Goal: Information Seeking & Learning: Learn about a topic

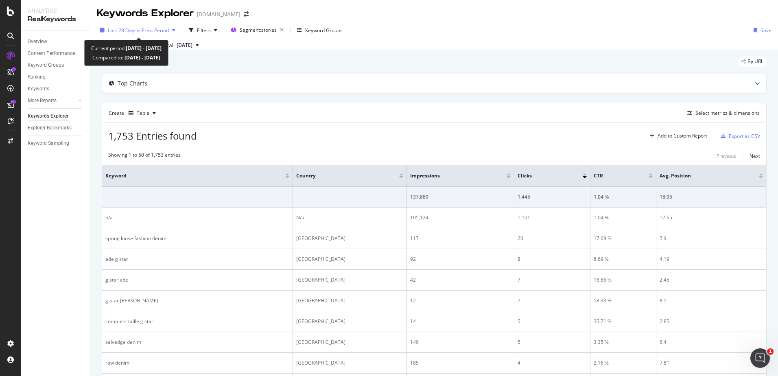
click at [169, 35] on div "Last 28 Days vs Prev. Period" at bounding box center [138, 30] width 82 height 12
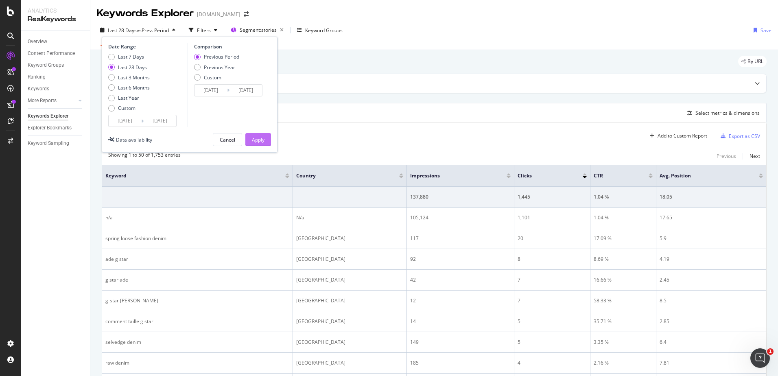
click at [267, 143] on button "Apply" at bounding box center [259, 139] width 26 height 13
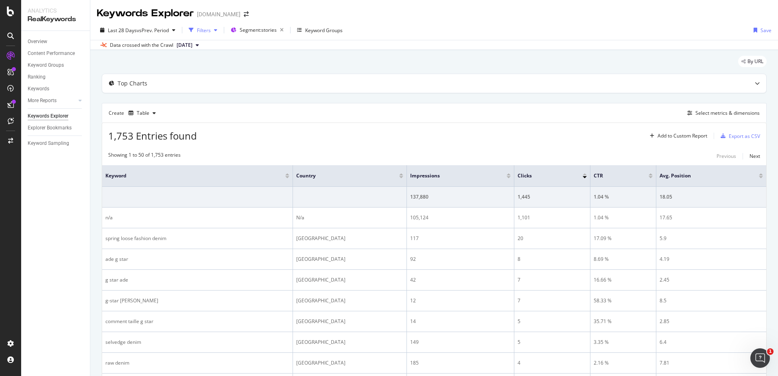
click at [203, 29] on div "Filters" at bounding box center [204, 30] width 14 height 7
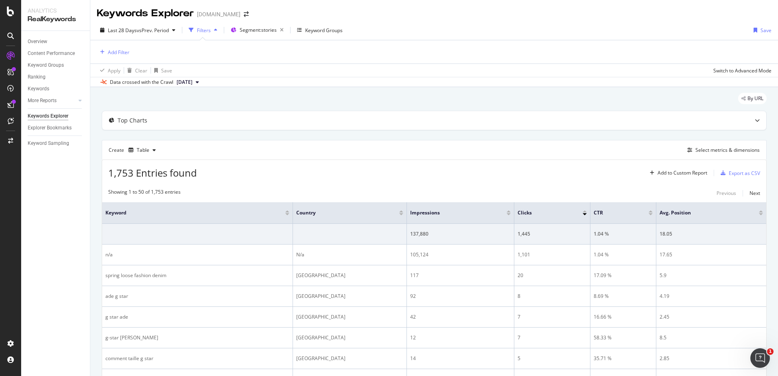
click at [213, 30] on div "button" at bounding box center [216, 30] width 10 height 5
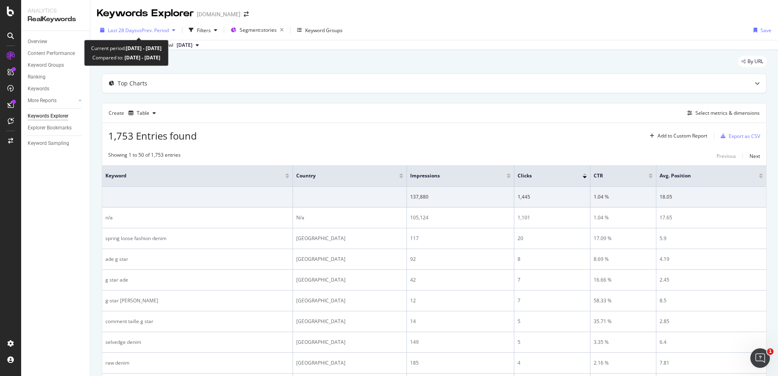
click at [167, 35] on div "Last 28 Days vs Prev. Period" at bounding box center [138, 30] width 82 height 12
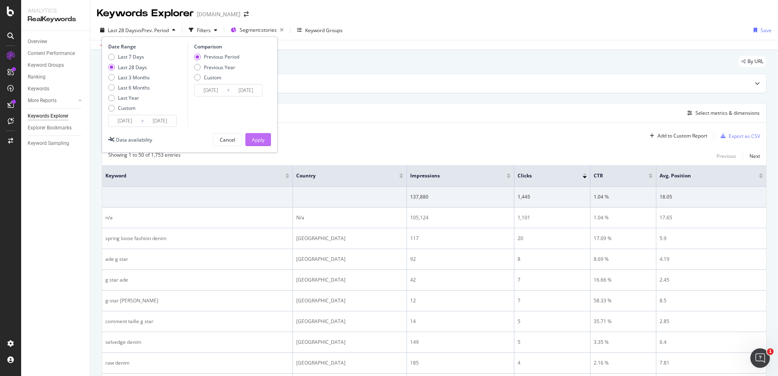
click at [266, 135] on button "Apply" at bounding box center [259, 139] width 26 height 13
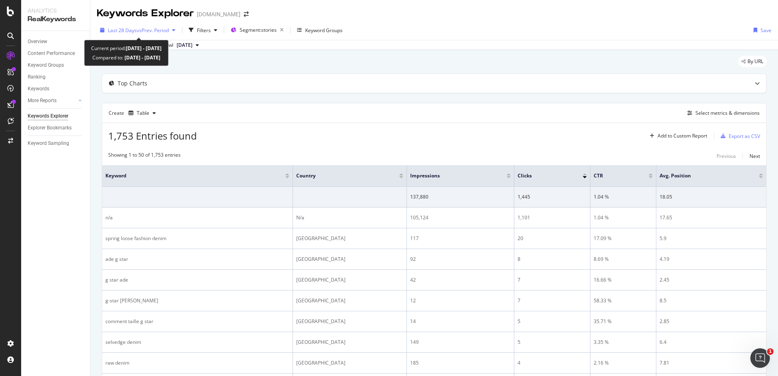
click at [146, 28] on span "vs Prev. Period" at bounding box center [153, 30] width 32 height 7
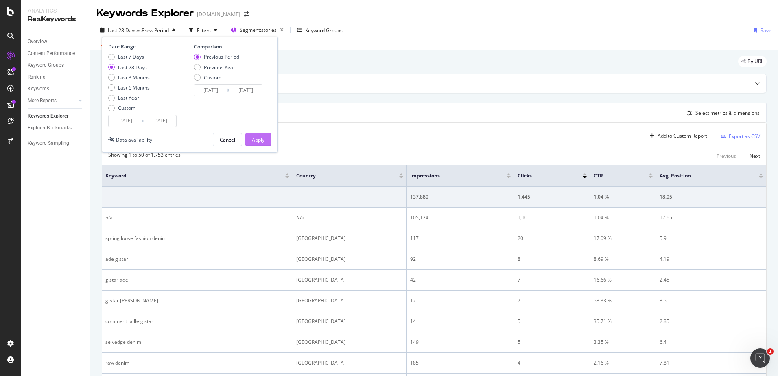
click at [256, 138] on div "Apply" at bounding box center [258, 139] width 13 height 7
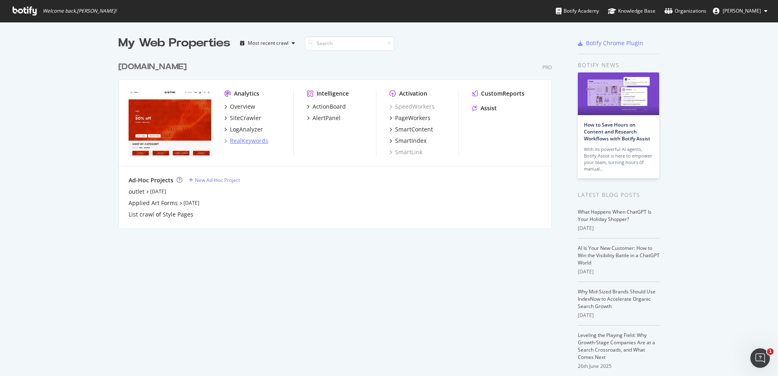
click at [259, 142] on div "RealKeywords" at bounding box center [249, 141] width 38 height 8
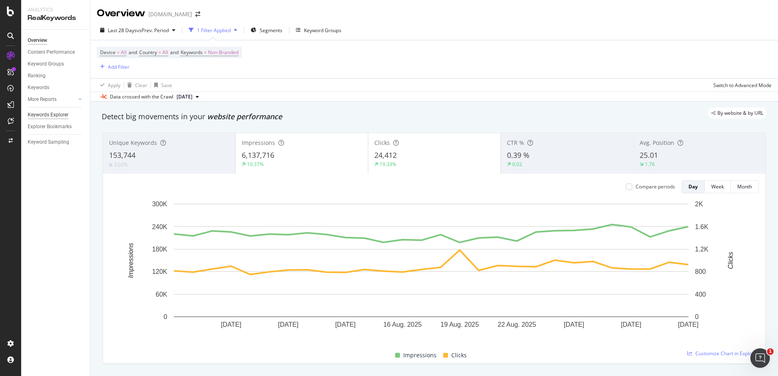
click at [61, 116] on div "Keywords Explorer" at bounding box center [48, 115] width 41 height 9
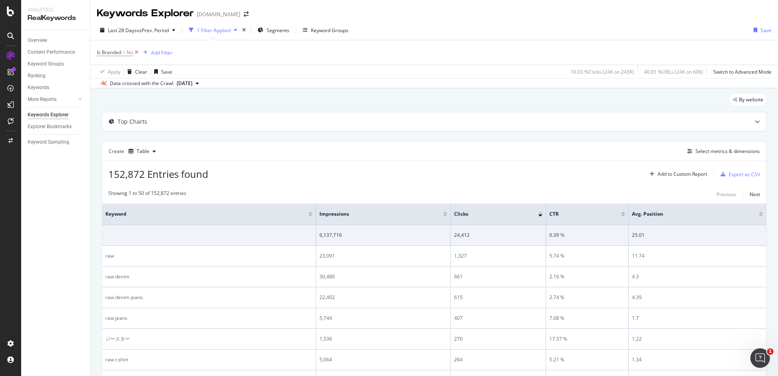
click at [137, 51] on icon at bounding box center [136, 52] width 7 height 8
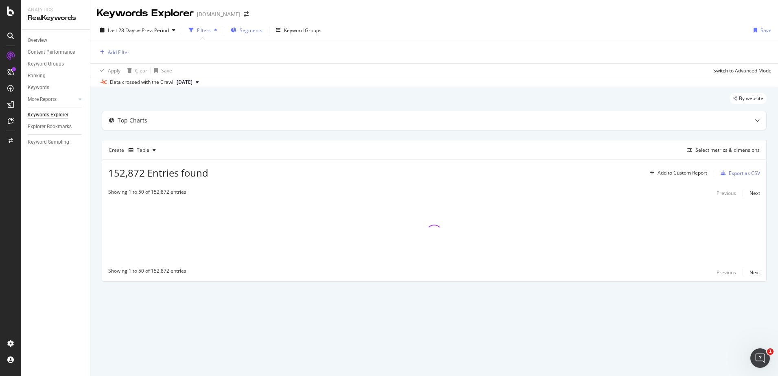
click at [235, 25] on div "Segments" at bounding box center [247, 30] width 32 height 12
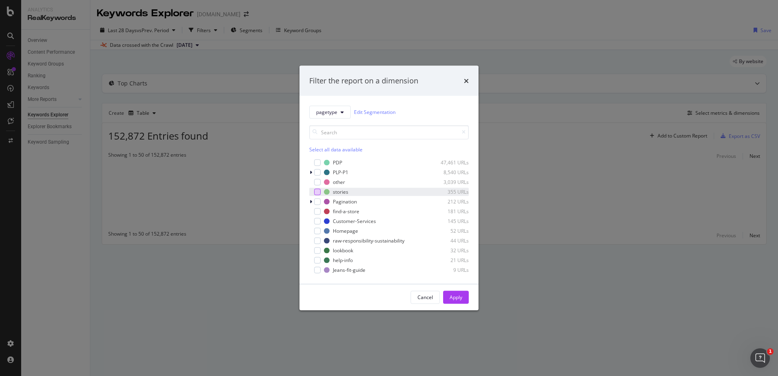
click at [320, 194] on div "modal" at bounding box center [317, 192] width 7 height 7
click at [459, 296] on div "Apply" at bounding box center [456, 297] width 13 height 7
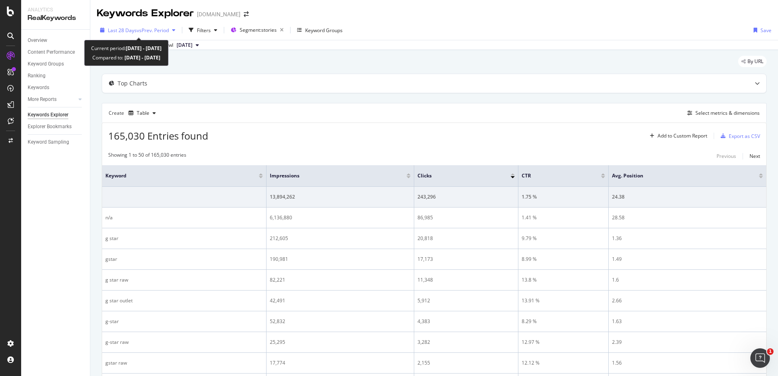
click at [160, 31] on span "vs Prev. Period" at bounding box center [153, 30] width 32 height 7
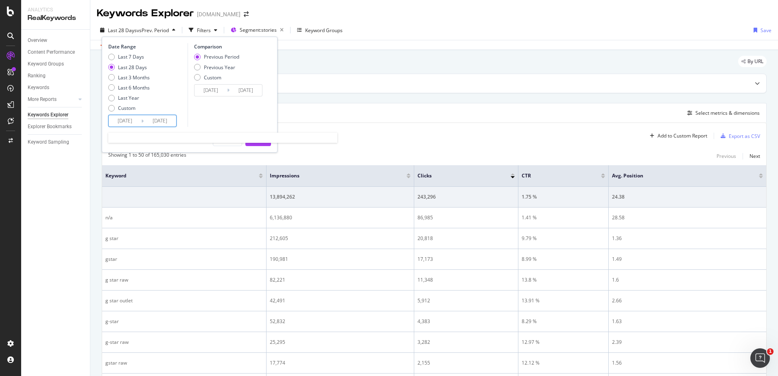
click at [134, 118] on input "[DATE]" at bounding box center [125, 120] width 33 height 11
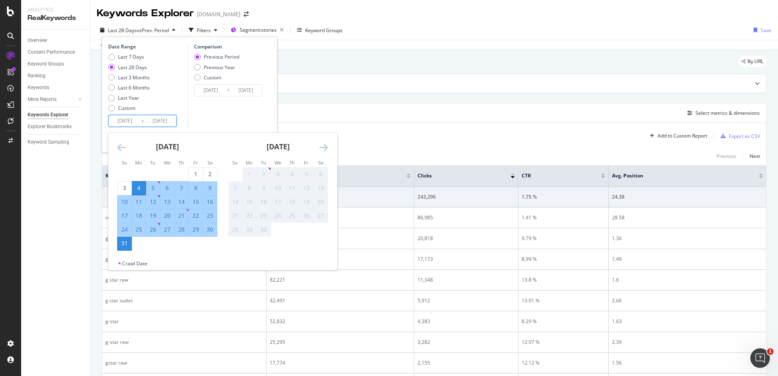
click at [121, 146] on icon "Move backward to switch to the previous month." at bounding box center [121, 147] width 9 height 10
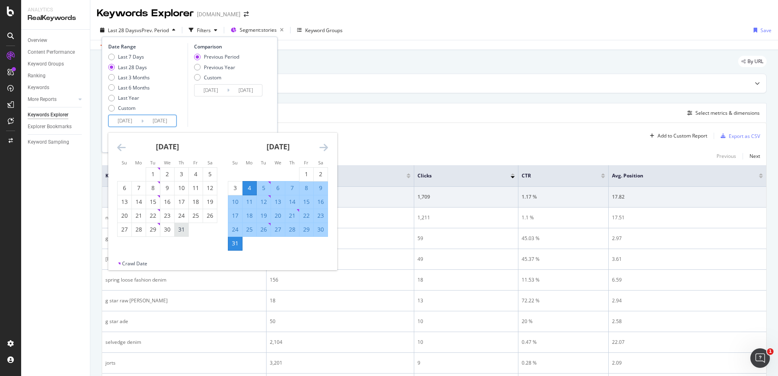
click at [183, 233] on div "31" at bounding box center [182, 230] width 14 height 8
type input "[DATE]"
click at [281, 234] on div "27" at bounding box center [278, 230] width 14 height 8
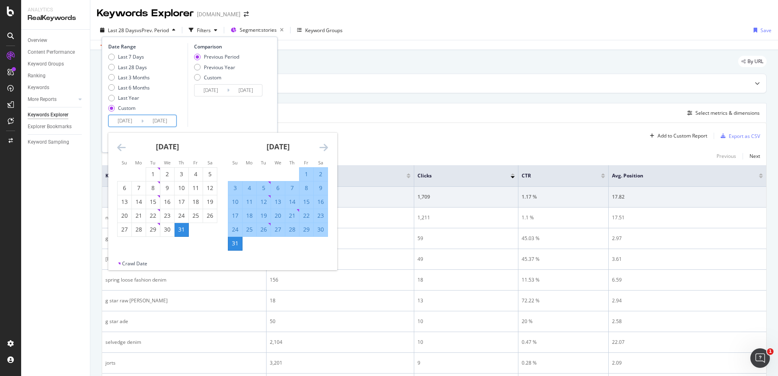
type input "[DATE]"
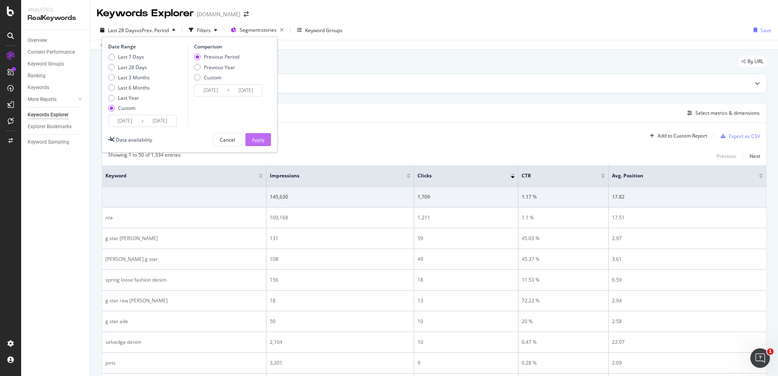
click at [259, 138] on div "Apply" at bounding box center [258, 139] width 13 height 7
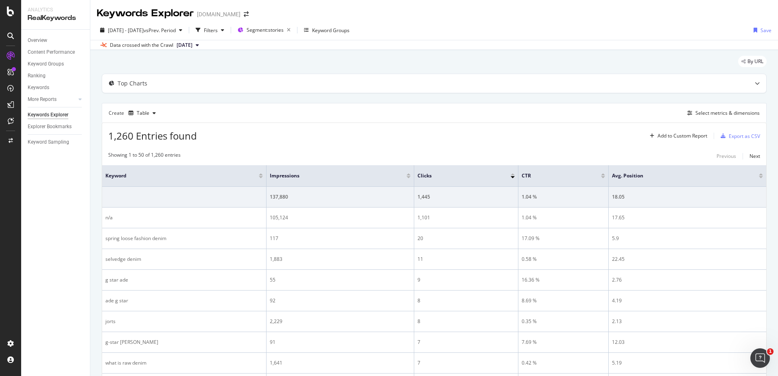
click at [603, 176] on div at bounding box center [603, 177] width 4 height 2
click at [512, 178] on div at bounding box center [513, 177] width 4 height 2
click at [699, 116] on div "Select metrics & dimensions" at bounding box center [728, 113] width 64 height 7
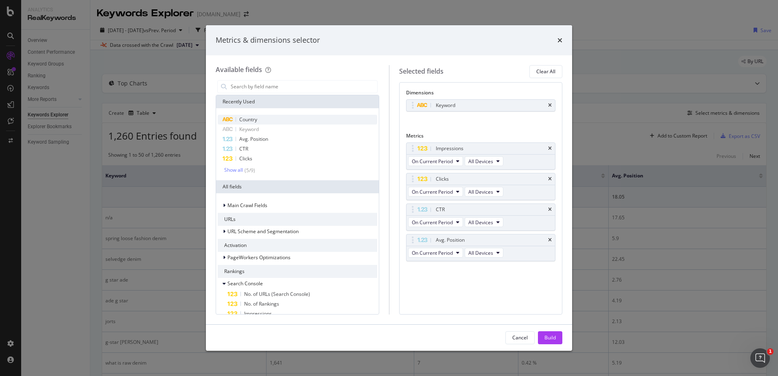
click at [245, 118] on span "Country" at bounding box center [248, 119] width 18 height 7
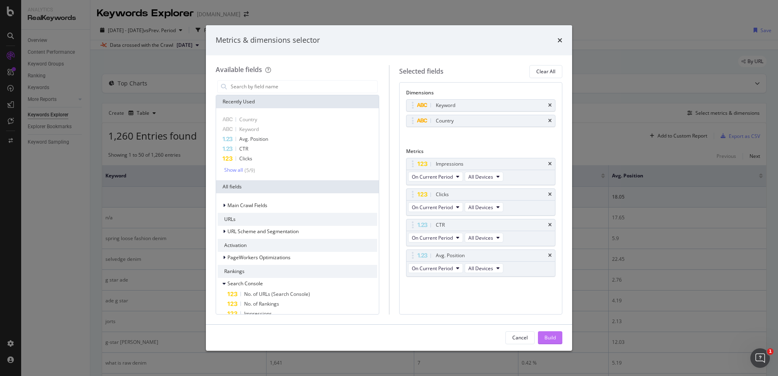
click at [558, 338] on button "Build" at bounding box center [550, 337] width 24 height 13
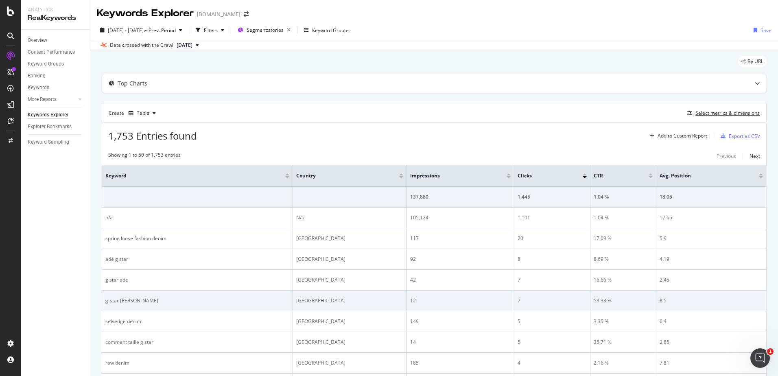
scroll to position [41, 0]
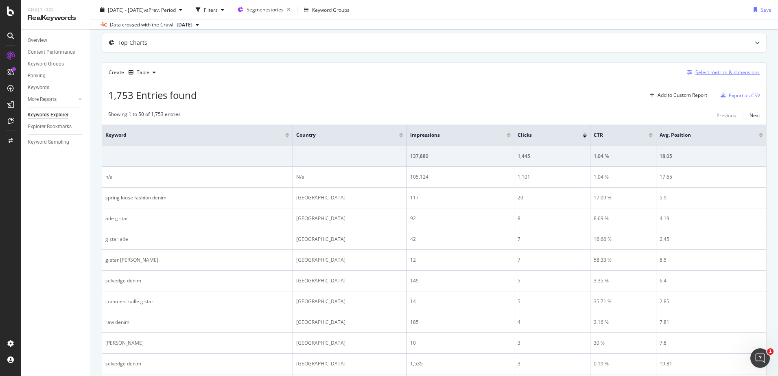
click at [708, 68] on div "Select metrics & dimensions" at bounding box center [722, 72] width 76 height 9
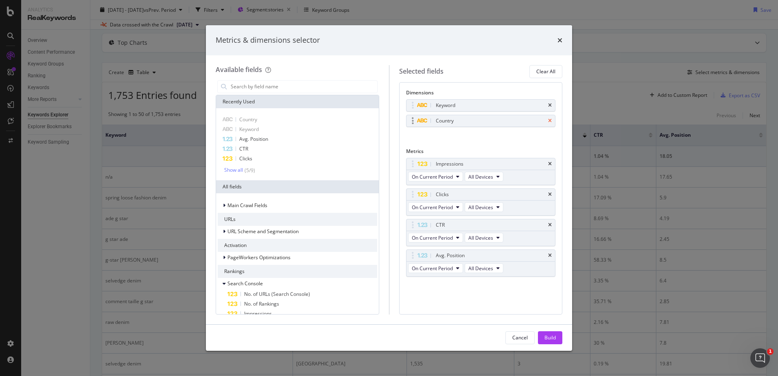
click at [548, 120] on icon "times" at bounding box center [550, 120] width 4 height 5
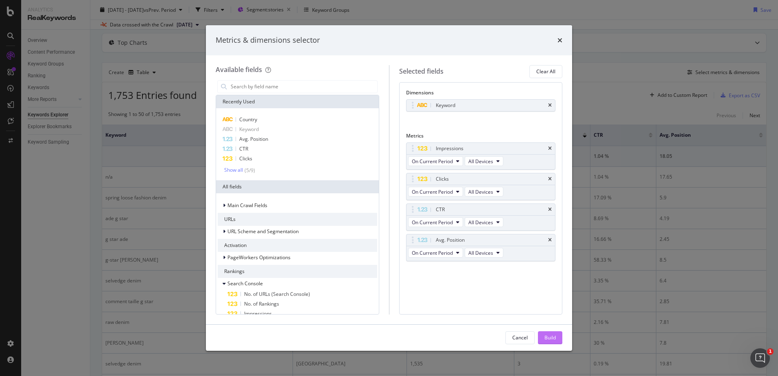
click at [555, 343] on div "Build" at bounding box center [550, 338] width 11 height 12
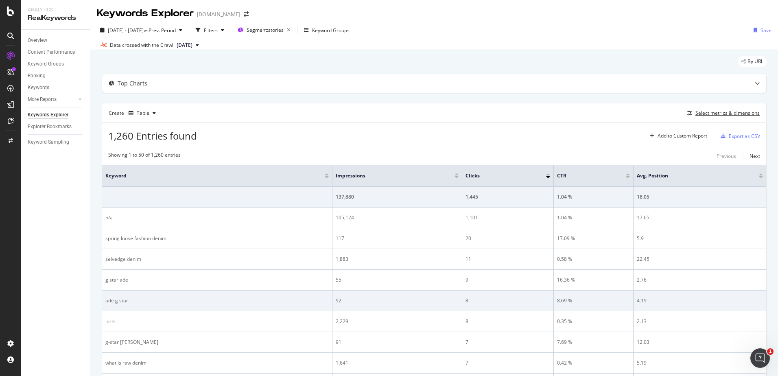
scroll to position [41, 0]
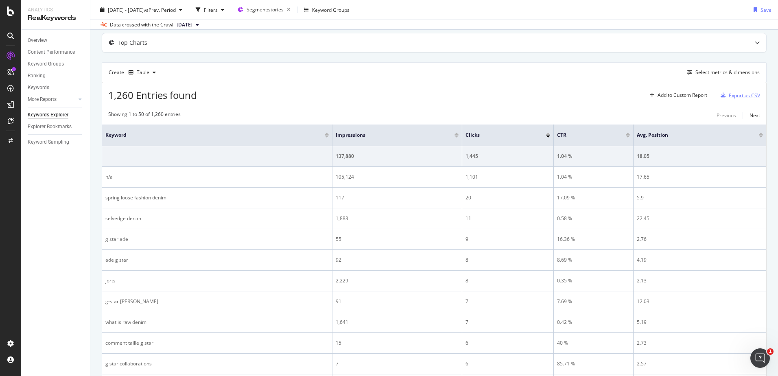
click at [743, 90] on div "Export as CSV" at bounding box center [739, 95] width 43 height 12
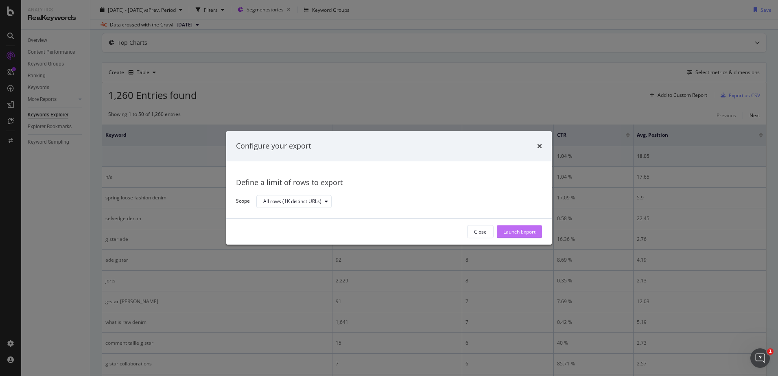
click at [530, 233] on div "Launch Export" at bounding box center [520, 231] width 32 height 7
